Goal: Task Accomplishment & Management: Complete application form

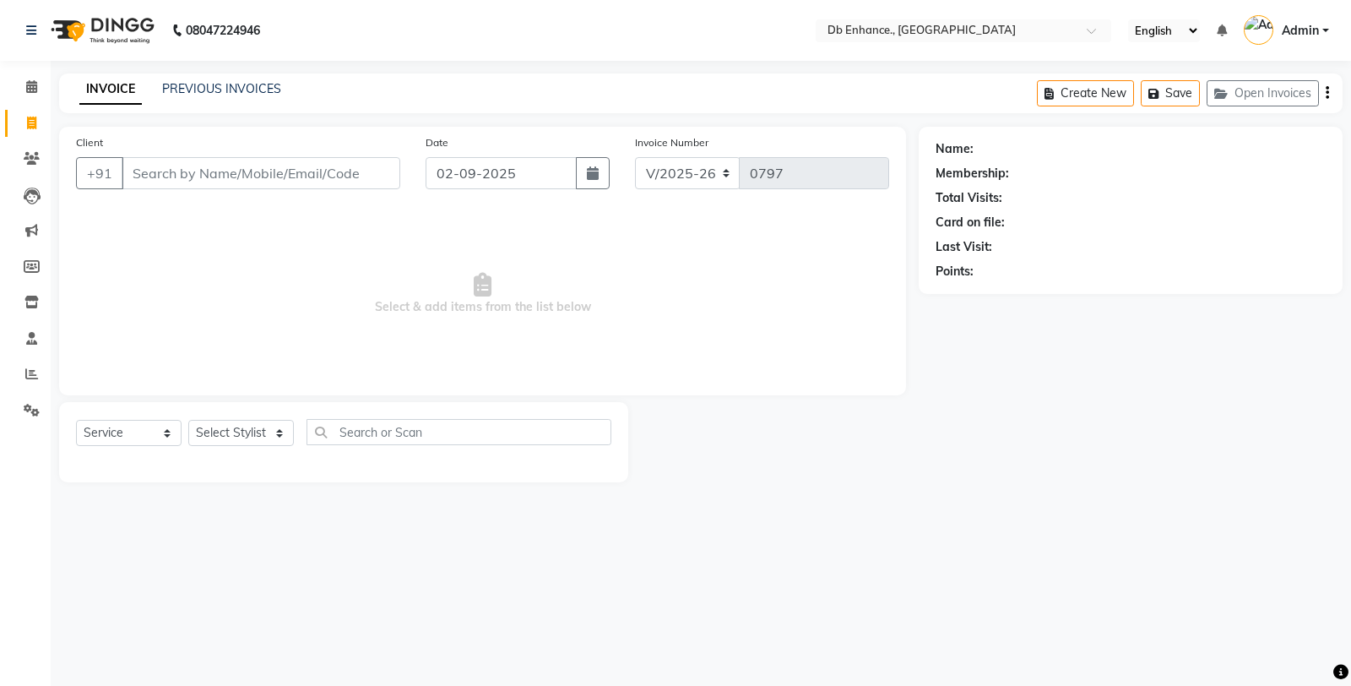
select select "4474"
select select "service"
click at [199, 174] on input "Client" at bounding box center [261, 173] width 279 height 32
click at [352, 173] on input "Client" at bounding box center [261, 173] width 279 height 32
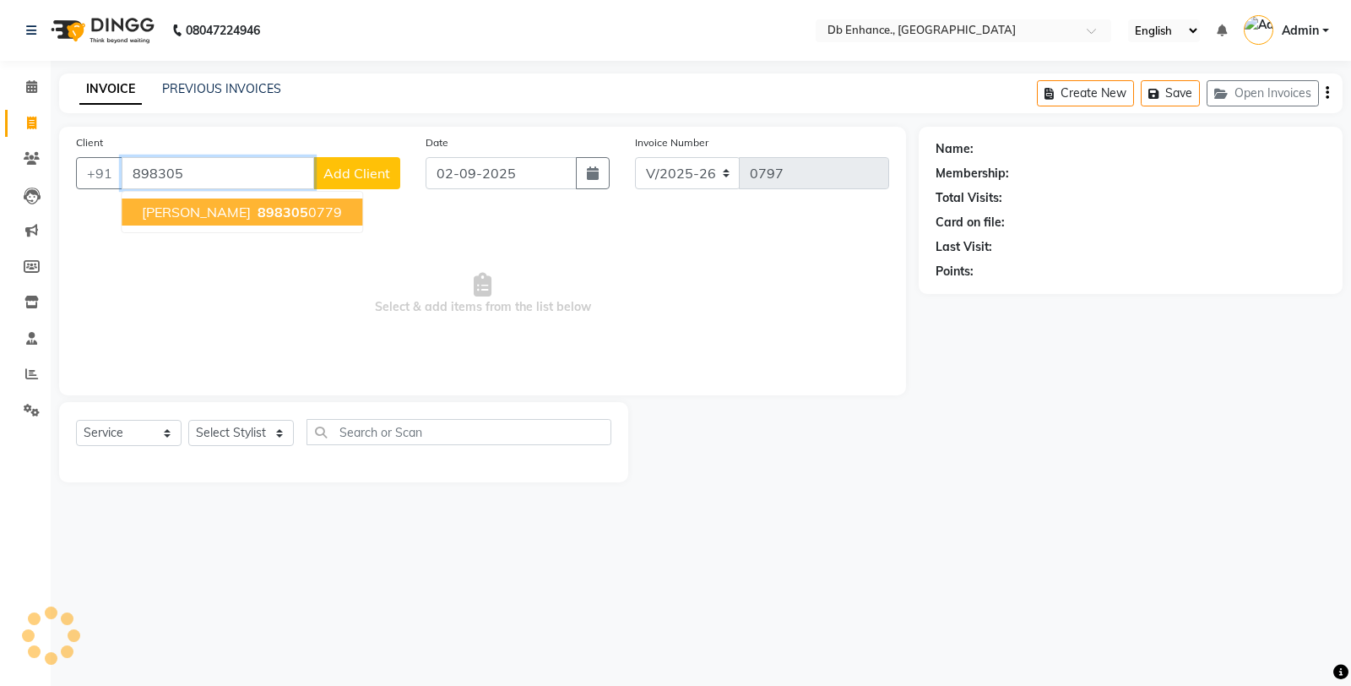
click at [297, 213] on ngb-highlight "898305 0779" at bounding box center [298, 212] width 88 height 17
type input "8983050779"
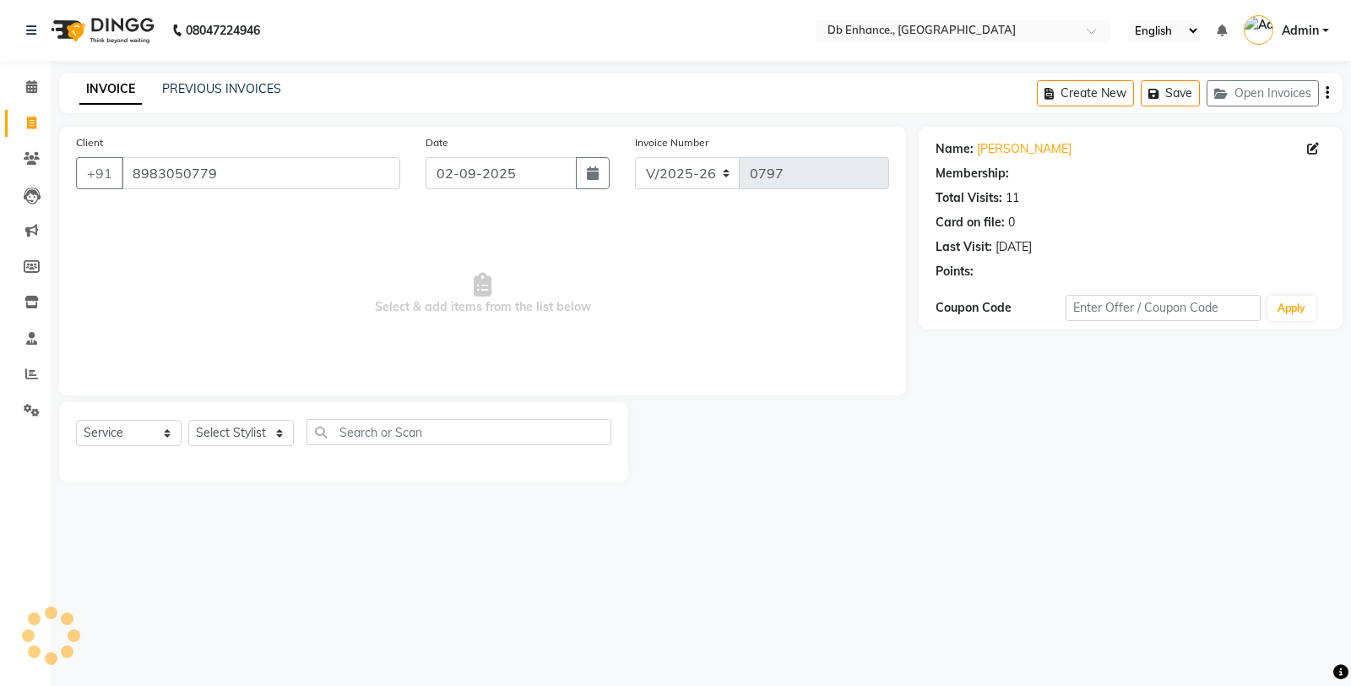
select select "1: Object"
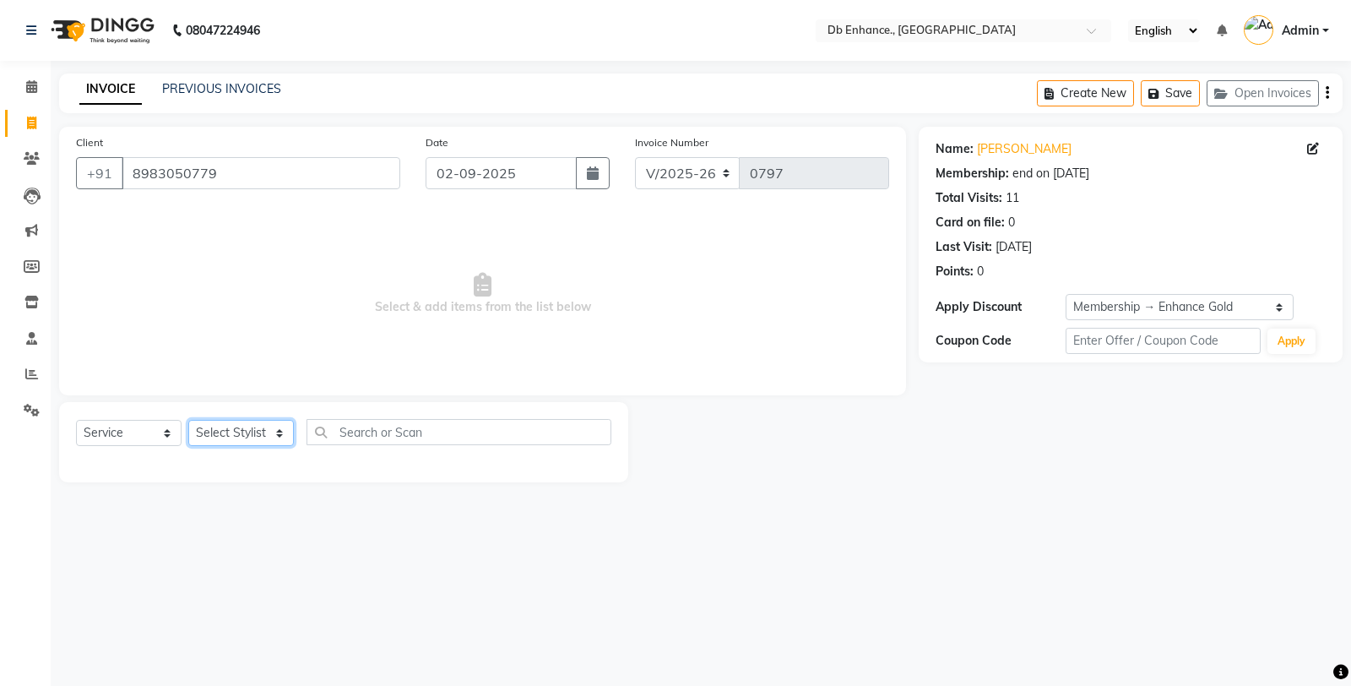
click at [274, 432] on select "Select Stylist [PERSON_NAME] [PERSON_NAME] nishat [PERSON_NAME] [PERSON_NAME] U…" at bounding box center [241, 433] width 106 height 26
select select "61814"
click at [188, 421] on select "Select Stylist [PERSON_NAME] [PERSON_NAME] nishat [PERSON_NAME] [PERSON_NAME] U…" at bounding box center [241, 433] width 106 height 26
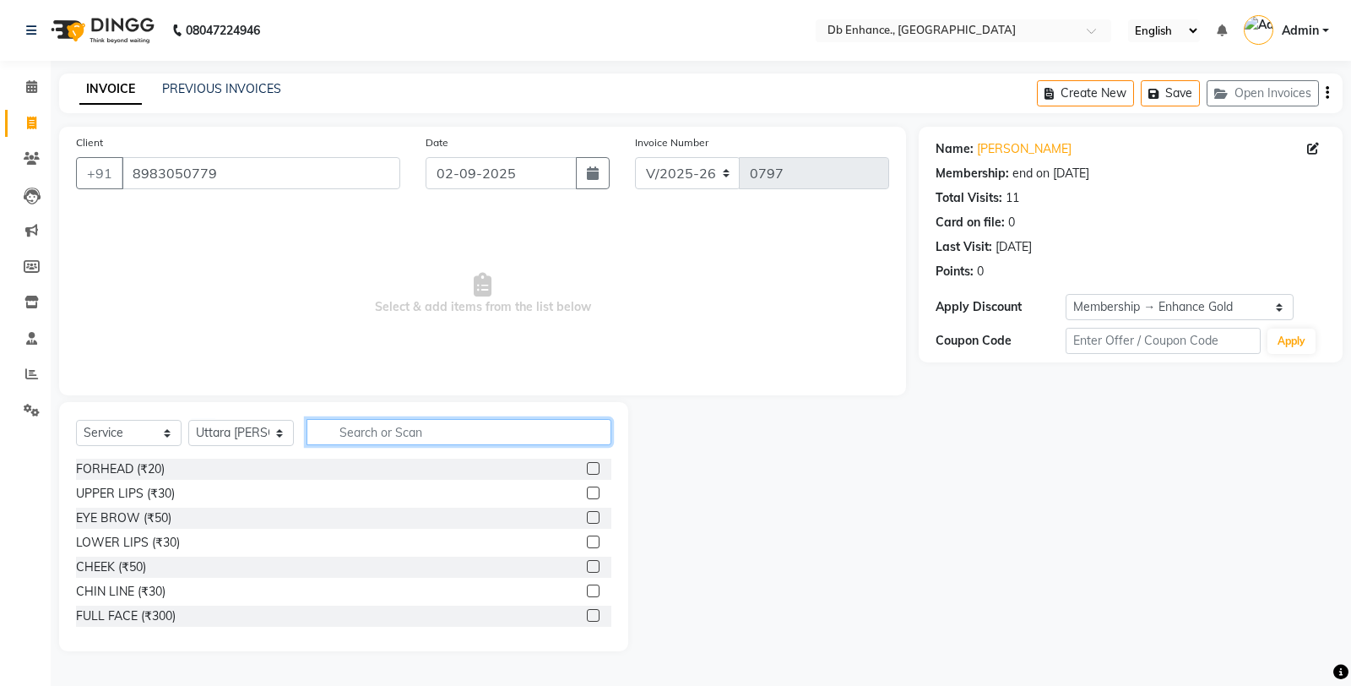
click at [445, 433] on input "text" at bounding box center [459, 432] width 305 height 26
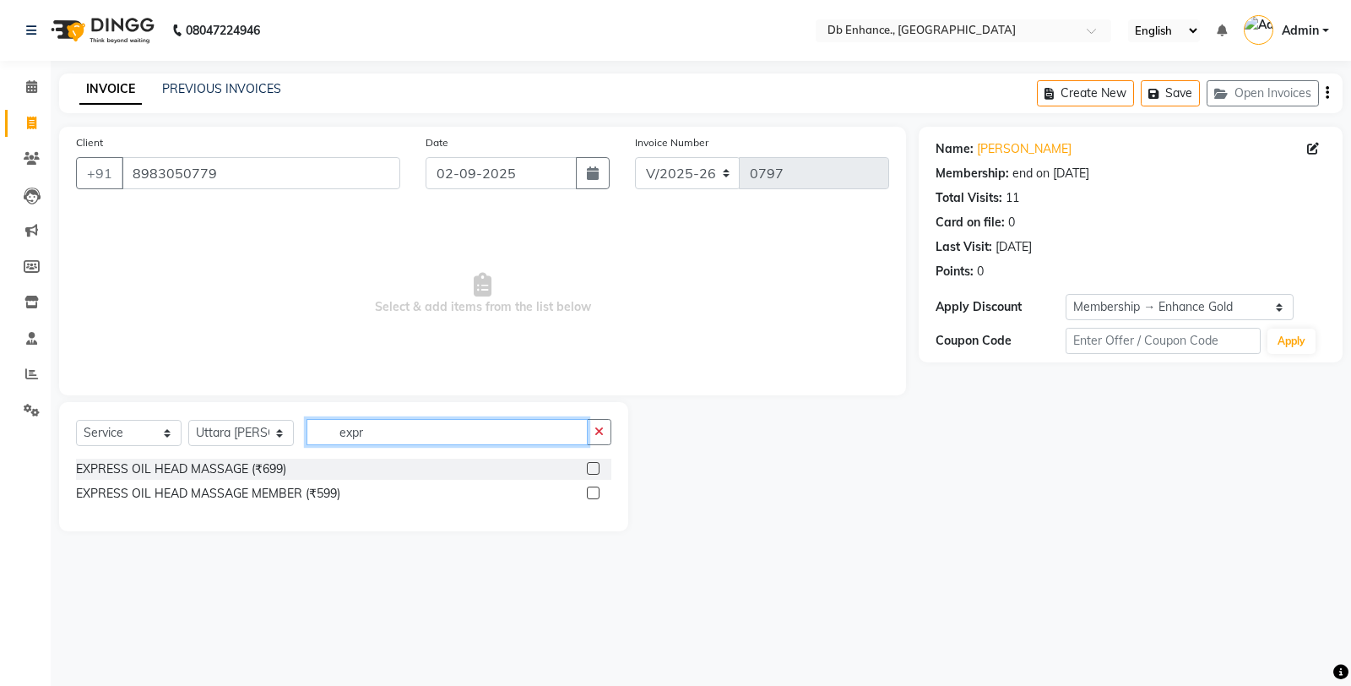
type input "expr"
click at [592, 493] on label at bounding box center [593, 492] width 13 height 13
click at [592, 493] on input "checkbox" at bounding box center [592, 493] width 11 height 11
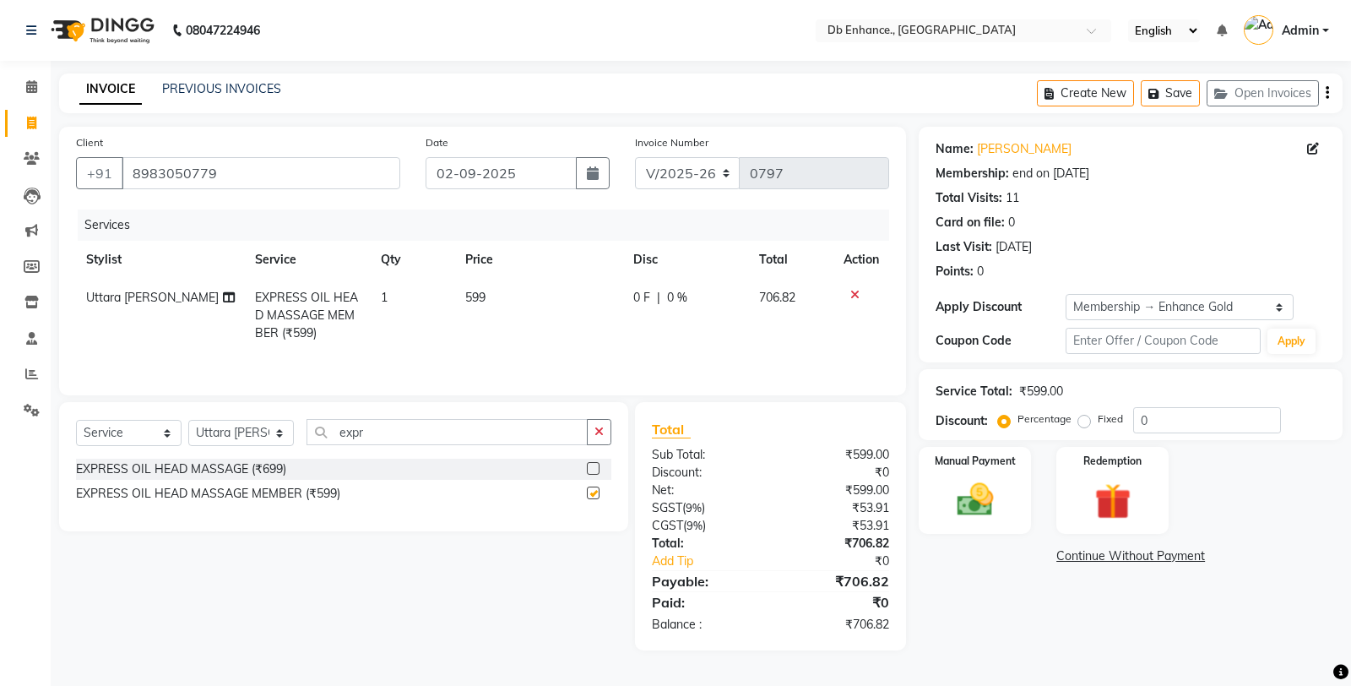
checkbox input "false"
click at [522, 428] on input "expr" at bounding box center [447, 432] width 281 height 26
type input "e"
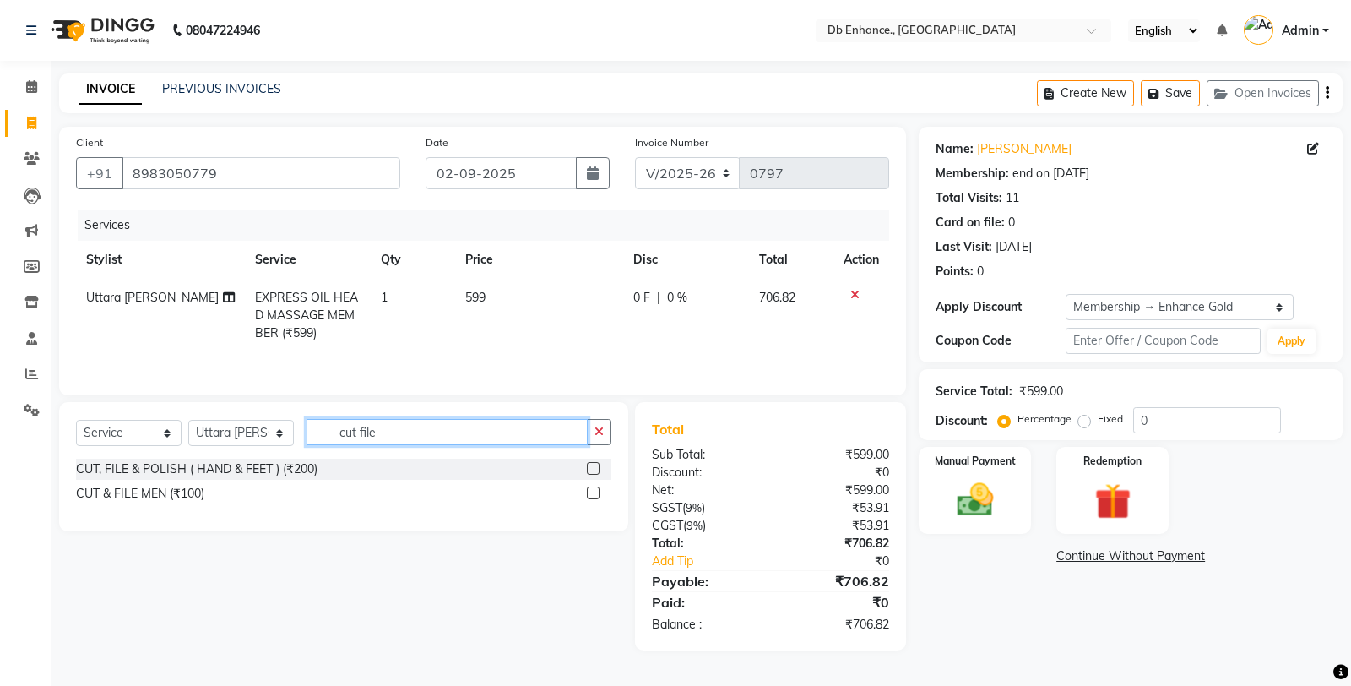
type input "cut file"
click at [595, 466] on label at bounding box center [593, 468] width 13 height 13
click at [595, 466] on input "checkbox" at bounding box center [592, 469] width 11 height 11
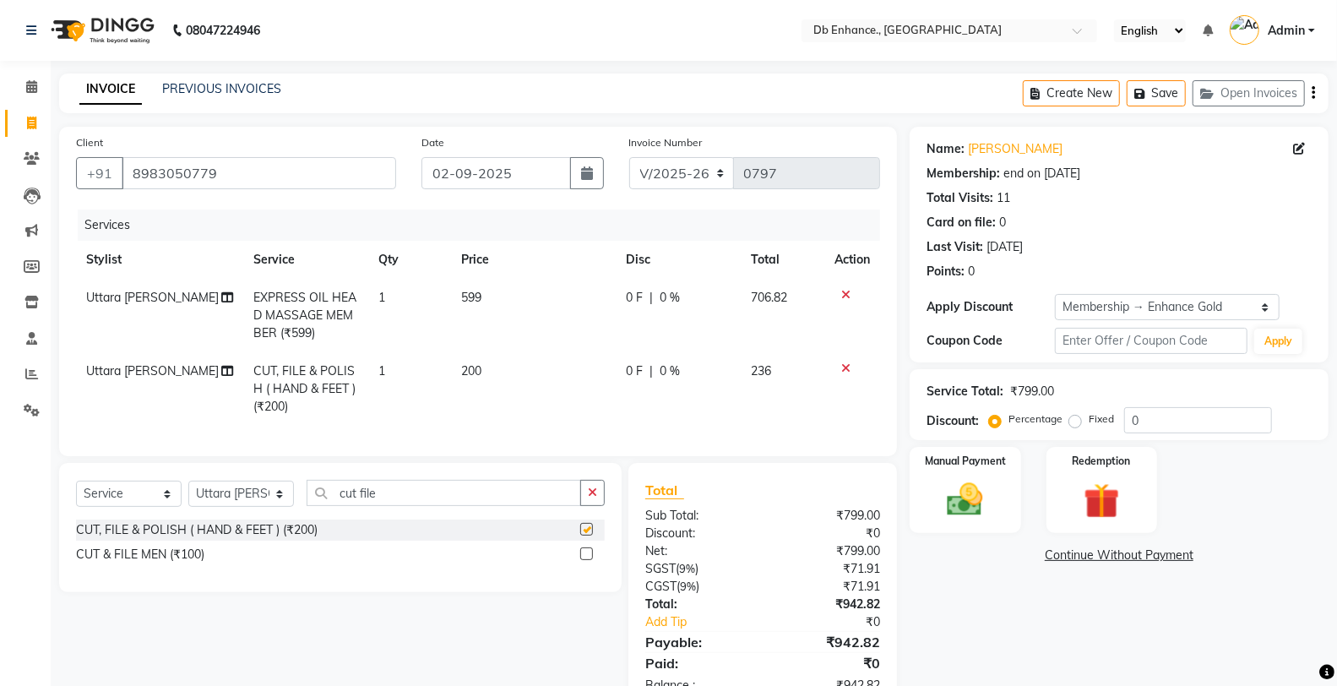
checkbox input "false"
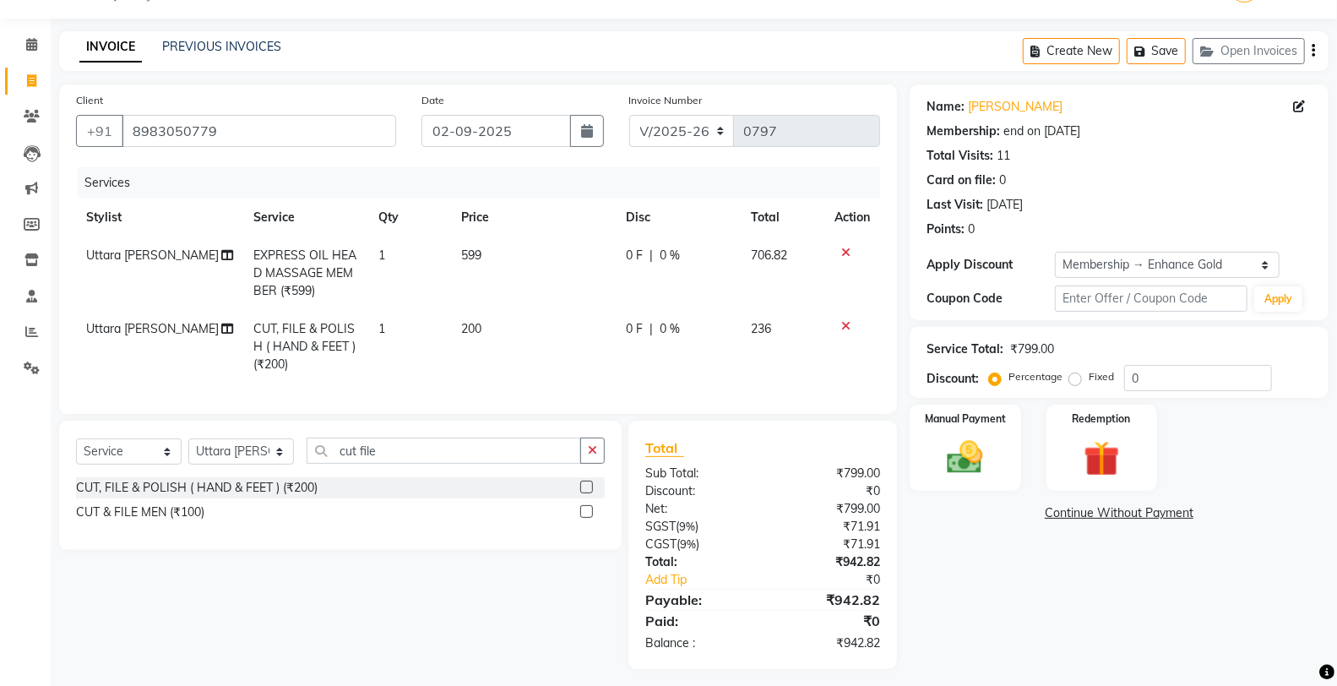
scroll to position [64, 0]
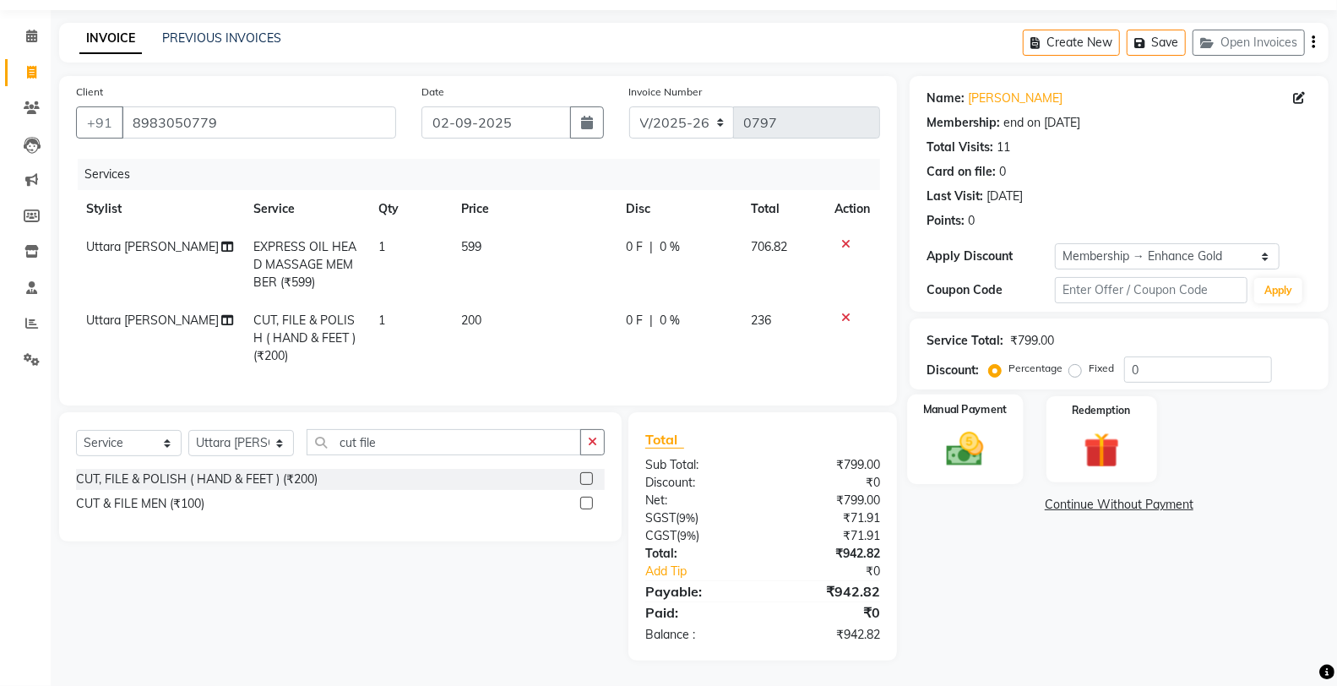
click at [958, 449] on img at bounding box center [965, 448] width 60 height 43
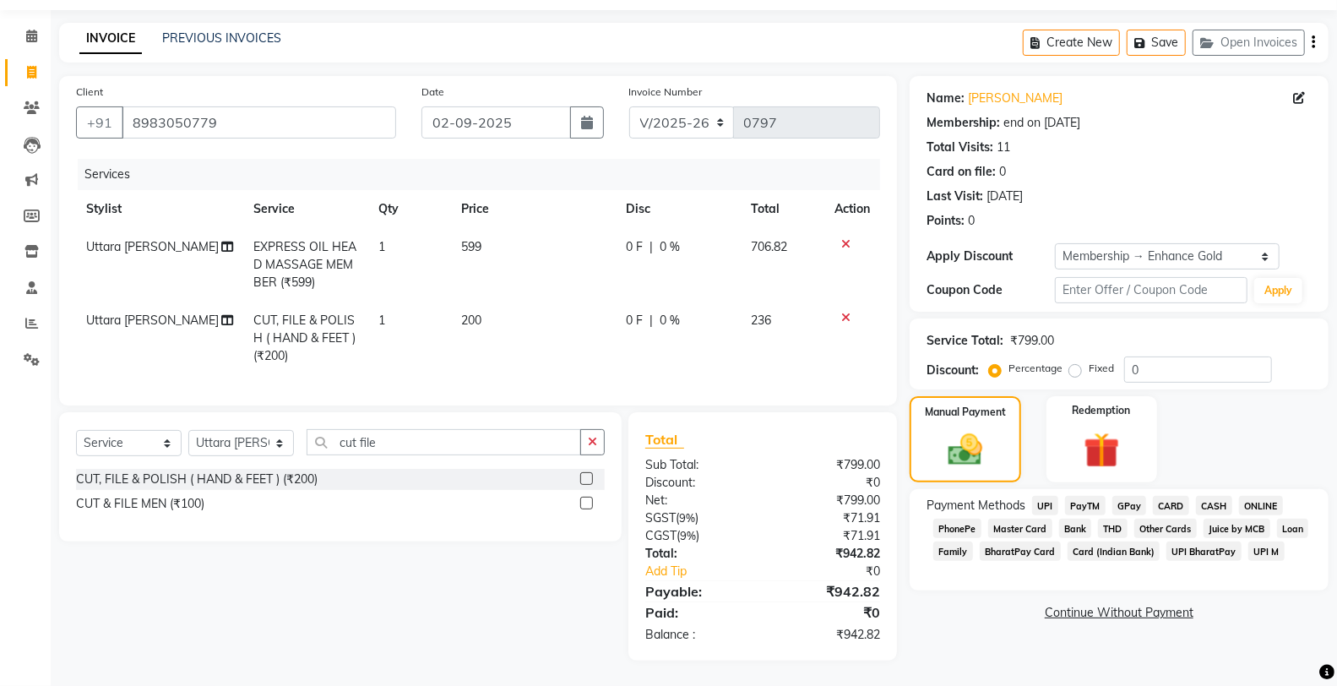
click at [1255, 496] on span "ONLINE" at bounding box center [1261, 505] width 44 height 19
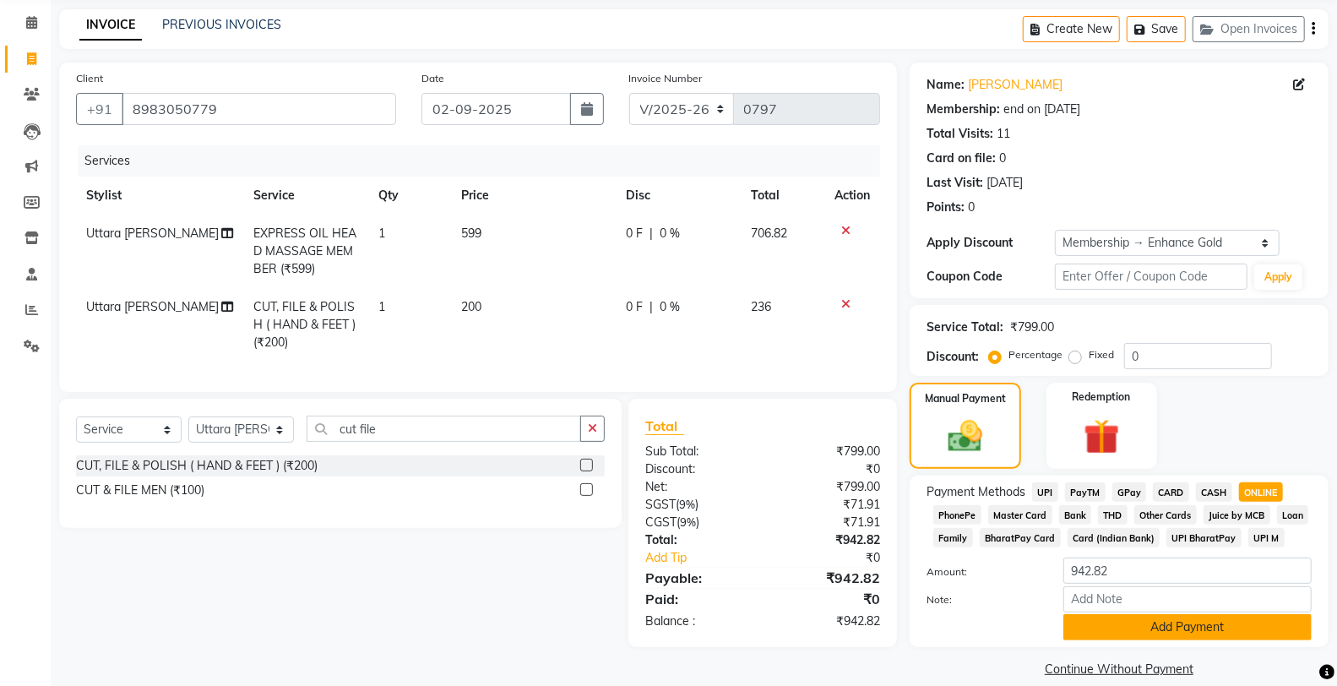
click at [1169, 628] on button "Add Payment" at bounding box center [1187, 627] width 248 height 26
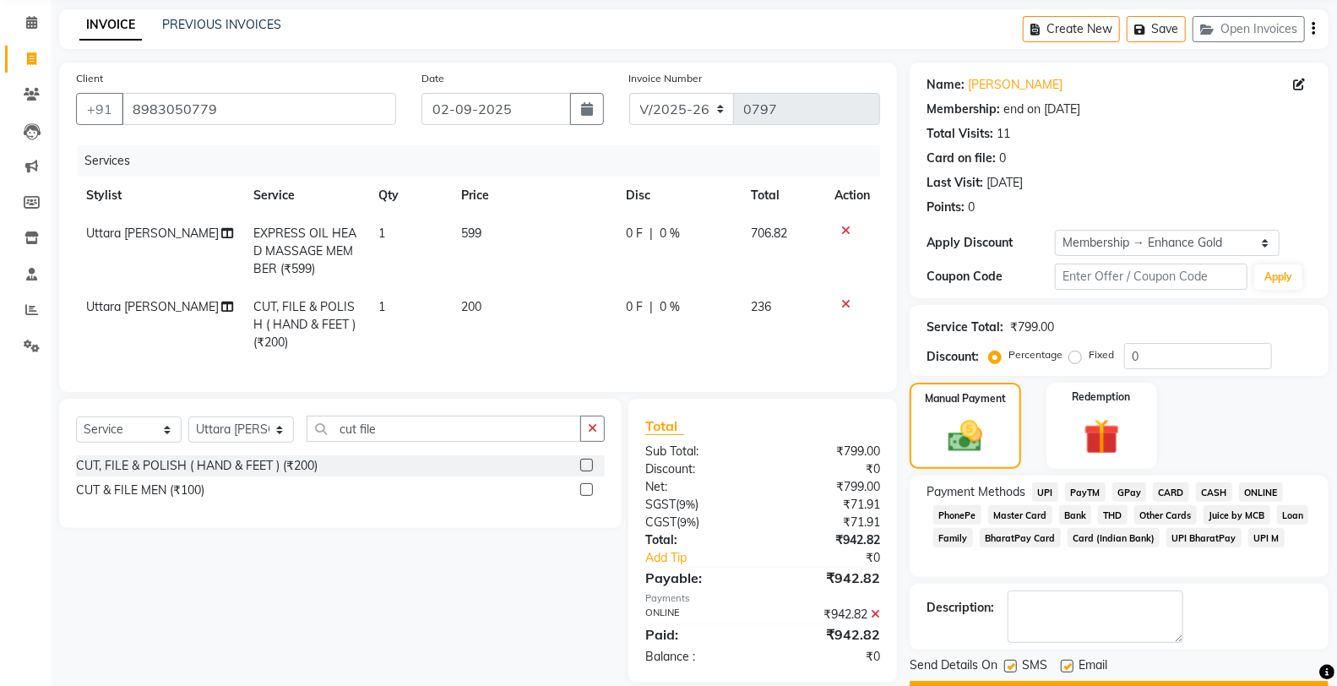
scroll to position [111, 0]
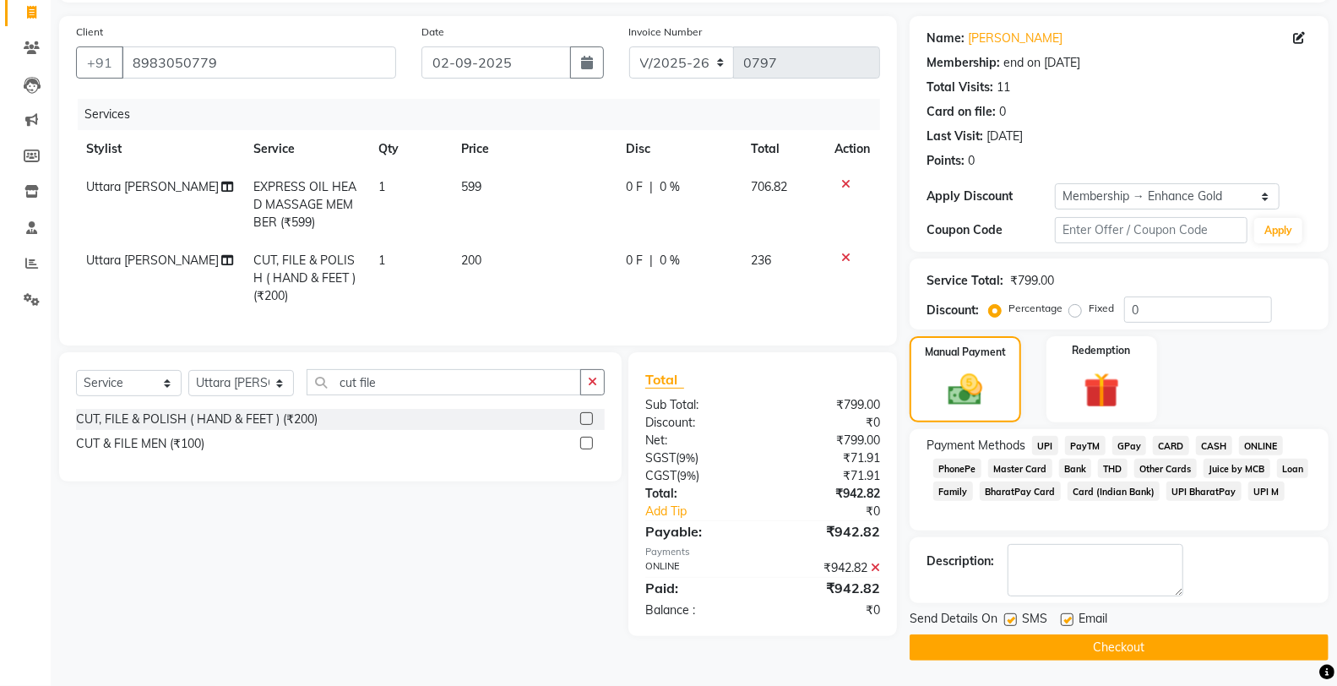
click at [1073, 618] on label at bounding box center [1067, 619] width 13 height 13
click at [1072, 618] on input "checkbox" at bounding box center [1066, 620] width 11 height 11
checkbox input "false"
click at [1013, 622] on label at bounding box center [1010, 619] width 13 height 13
click at [1013, 622] on input "checkbox" at bounding box center [1009, 620] width 11 height 11
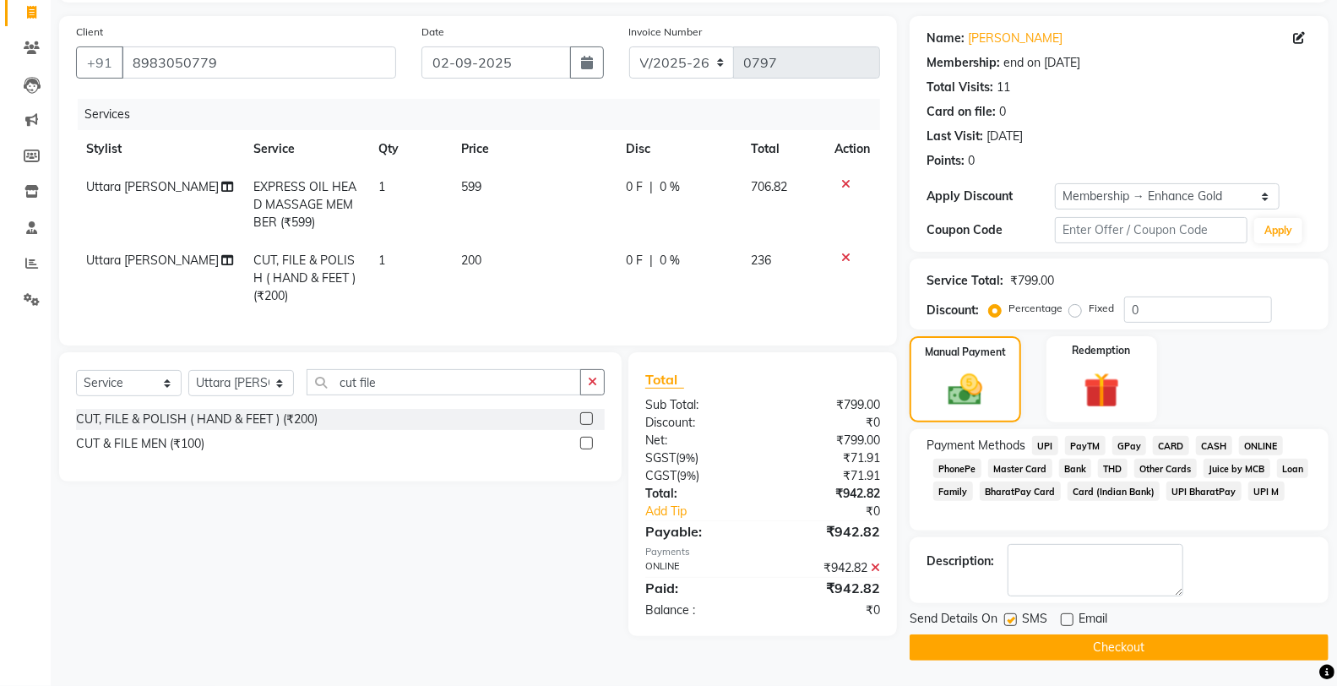
checkbox input "false"
click at [1013, 640] on button "Checkout" at bounding box center [1119, 647] width 419 height 26
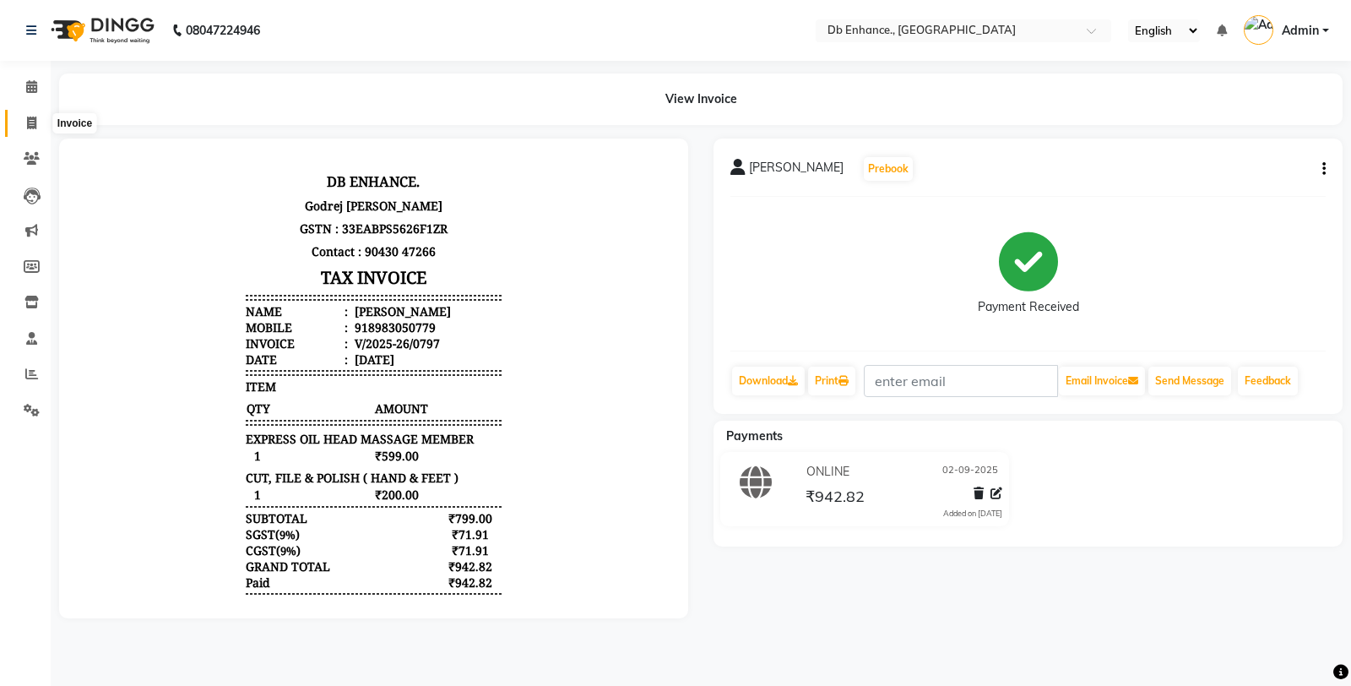
click at [35, 123] on icon at bounding box center [31, 123] width 9 height 13
select select "4474"
select select "service"
